Goal: Transaction & Acquisition: Purchase product/service

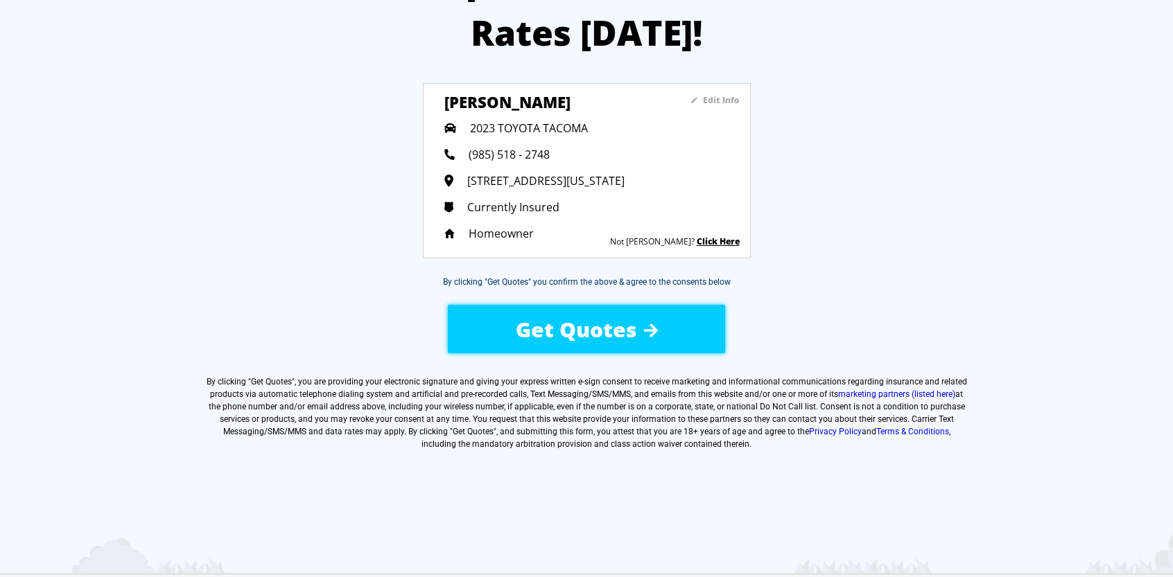
scroll to position [111, 0]
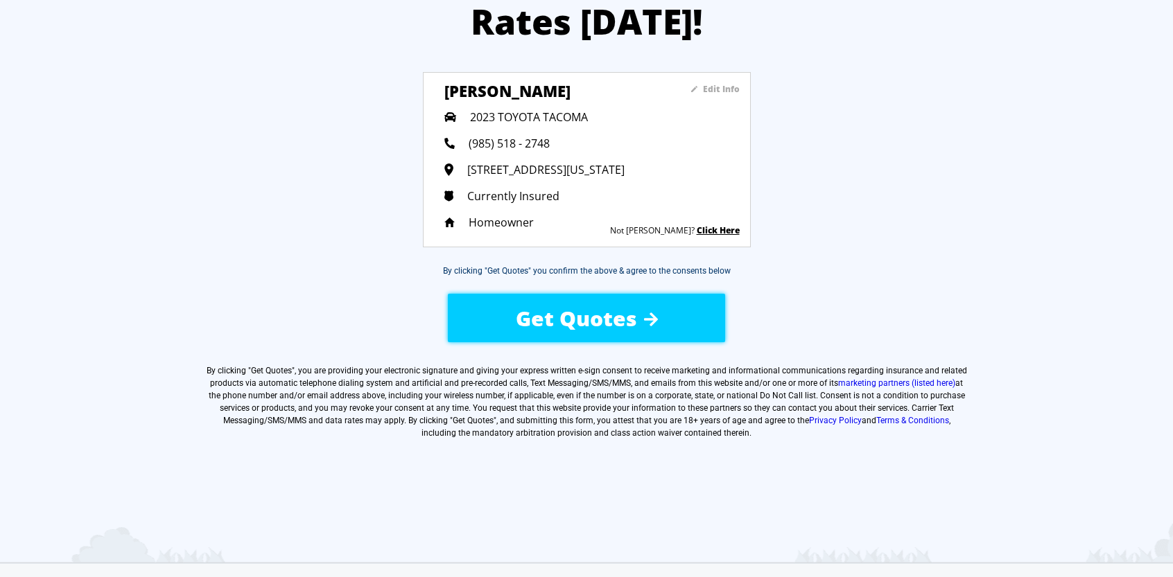
click at [550, 313] on span "Get Quotes" at bounding box center [576, 318] width 121 height 28
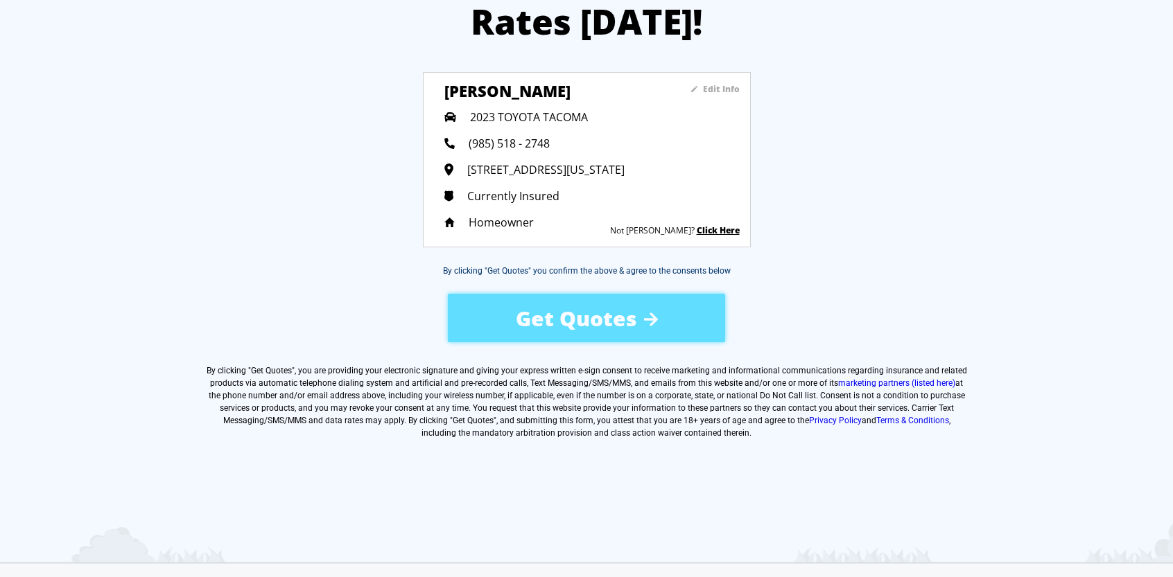
click at [1056, 250] on div "Let’s Drop Your Auto Insurance Rates Today! Edit Info Glenn Rogers 2023 TOYOTA …" at bounding box center [586, 261] width 1173 height 676
click at [638, 311] on div "Get Quotes" at bounding box center [586, 318] width 277 height 49
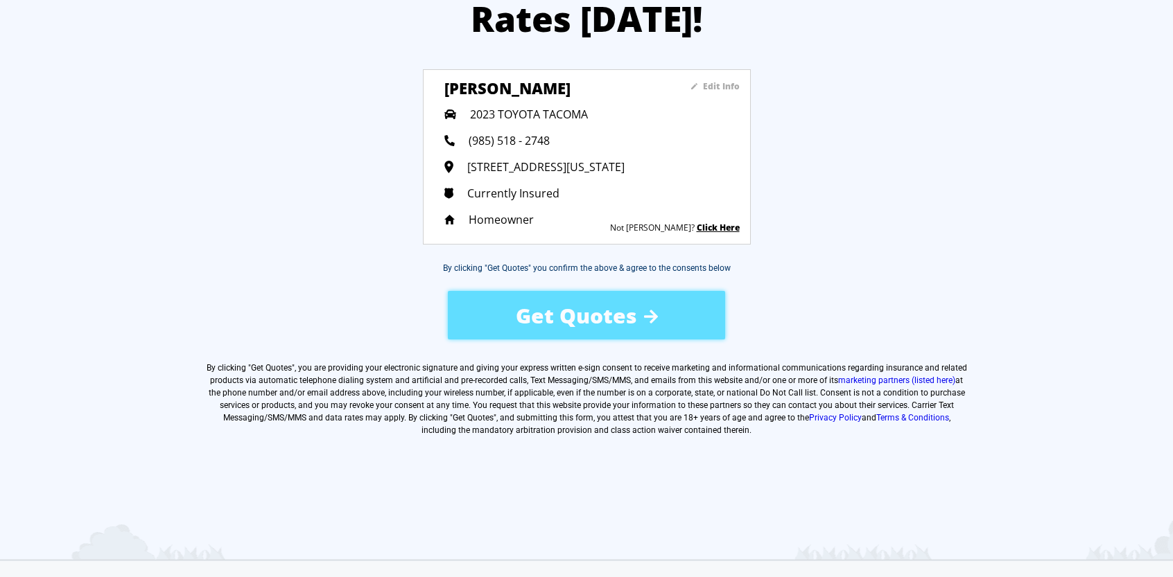
scroll to position [105, 0]
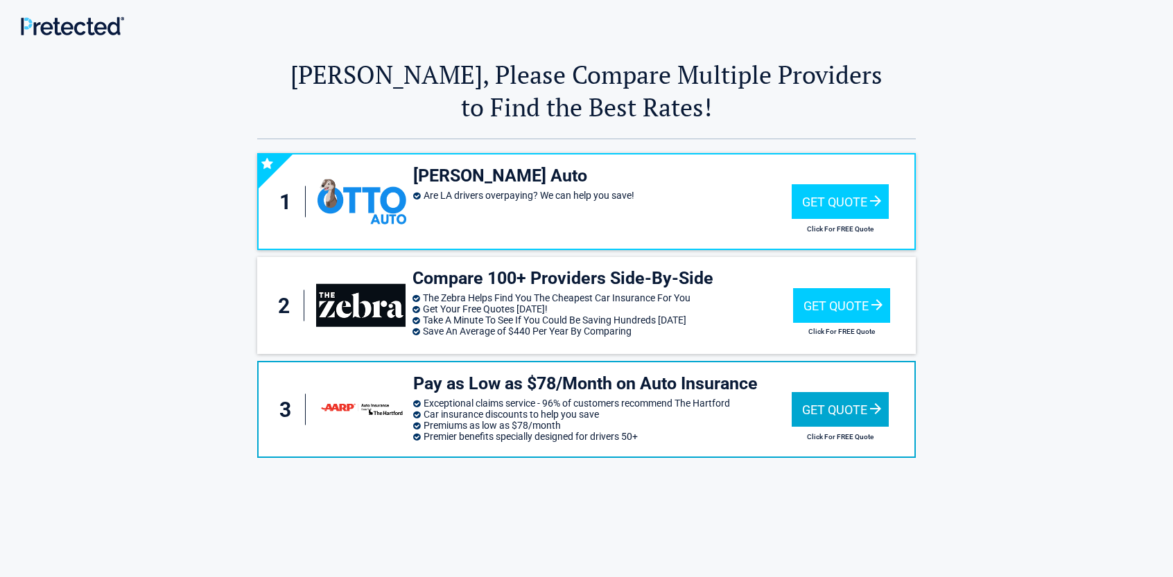
click at [823, 408] on div "Get Quote" at bounding box center [840, 409] width 97 height 35
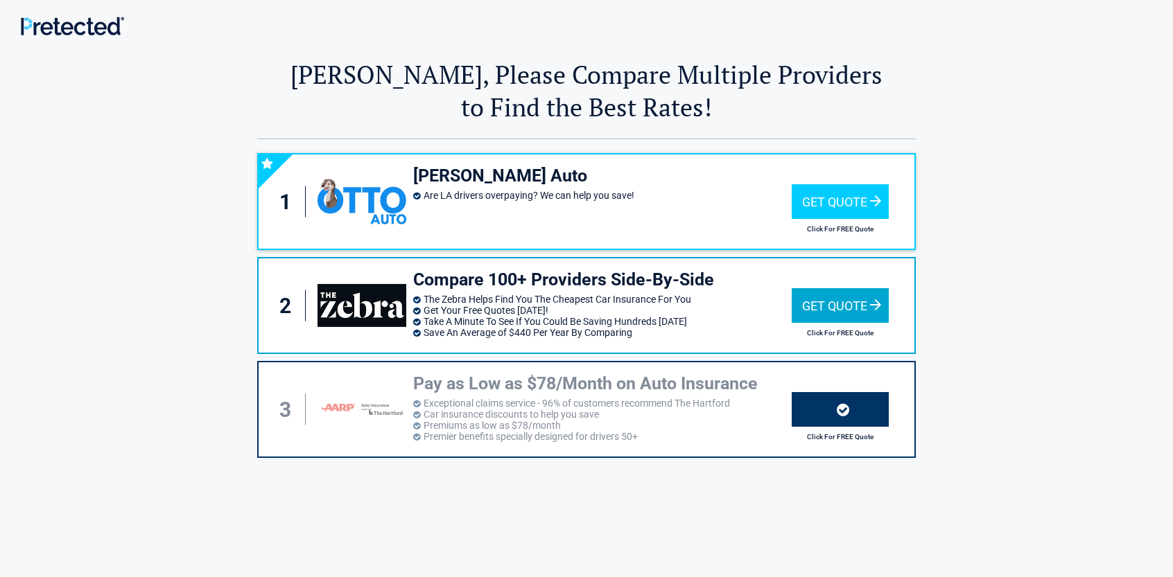
click at [834, 308] on div "Get Quote" at bounding box center [840, 305] width 97 height 35
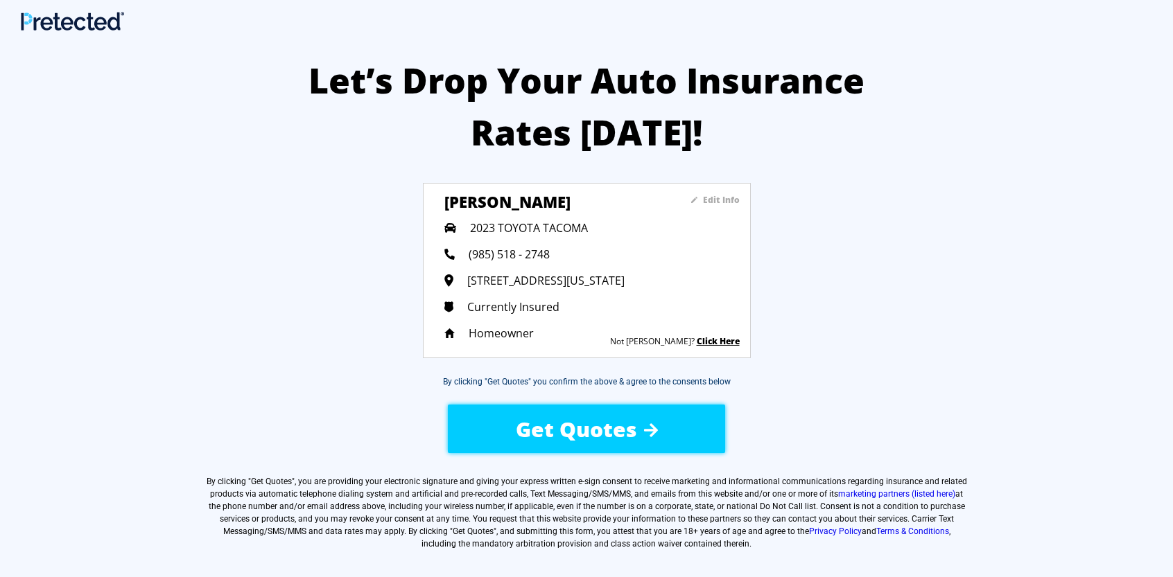
click at [606, 255] on div "(985) 518 - 2748" at bounding box center [591, 254] width 295 height 15
click at [566, 430] on span "Get Quotes" at bounding box center [576, 429] width 121 height 28
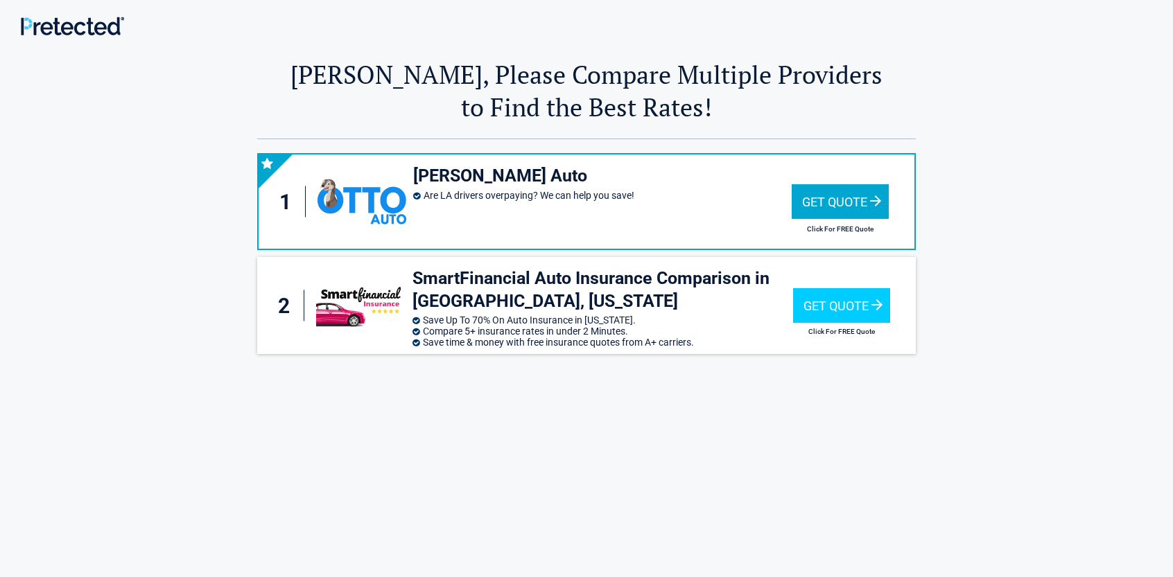
click at [825, 200] on div "Get Quote" at bounding box center [840, 201] width 97 height 35
